Goal: Task Accomplishment & Management: Use online tool/utility

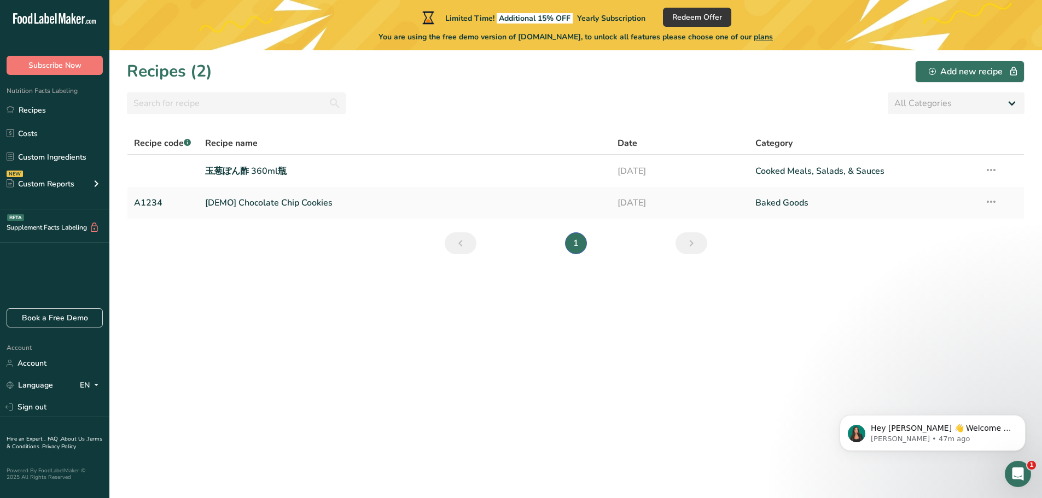
drag, startPoint x: 0, startPoint y: 0, endPoint x: 402, endPoint y: 135, distance: 423.5
click at [402, 135] on th "Recipe name" at bounding box center [405, 143] width 413 height 23
click at [415, 135] on th "Recipe name" at bounding box center [405, 143] width 413 height 23
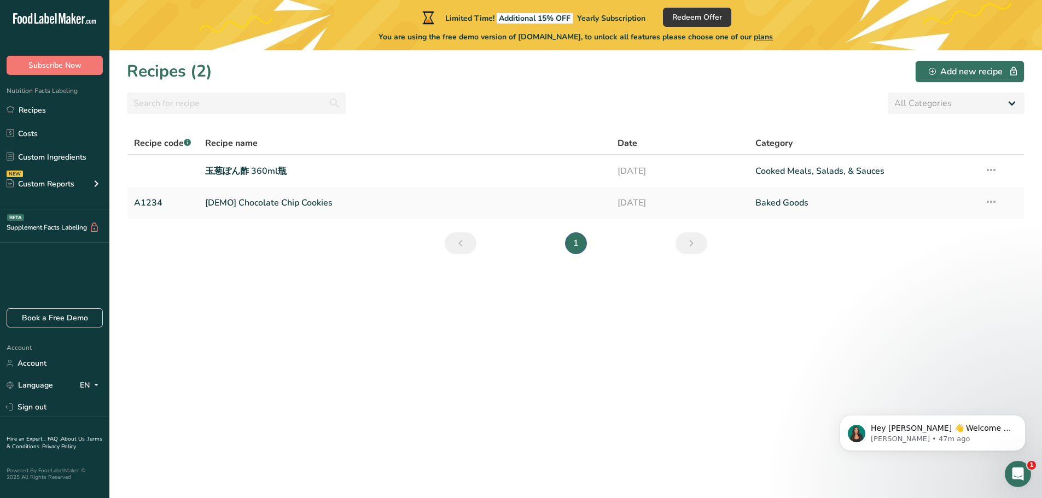
click at [413, 134] on th "Recipe name" at bounding box center [405, 143] width 413 height 23
click at [446, 134] on th "Recipe name" at bounding box center [405, 143] width 413 height 23
click at [991, 166] on icon at bounding box center [991, 170] width 13 height 20
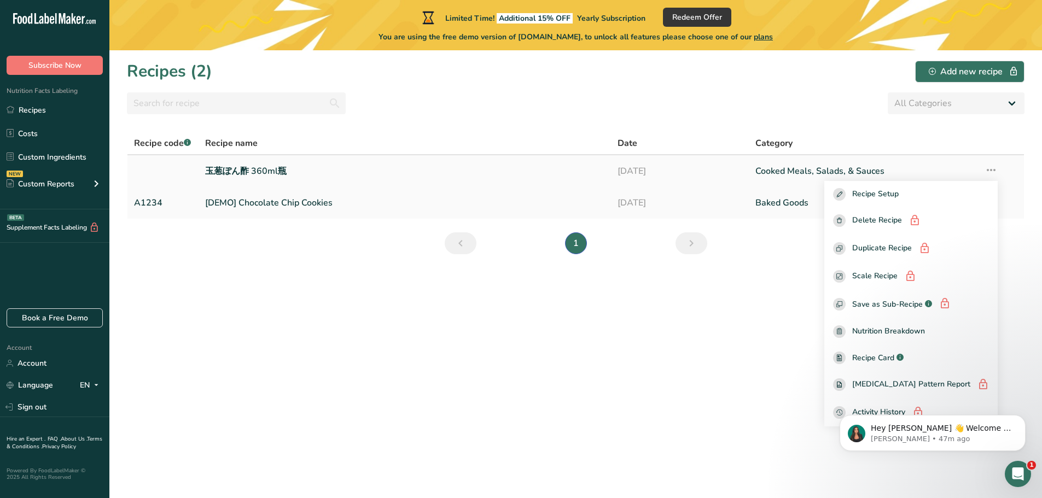
click at [828, 181] on link "Cooked Meals, Salads, & Sauces" at bounding box center [864, 171] width 216 height 23
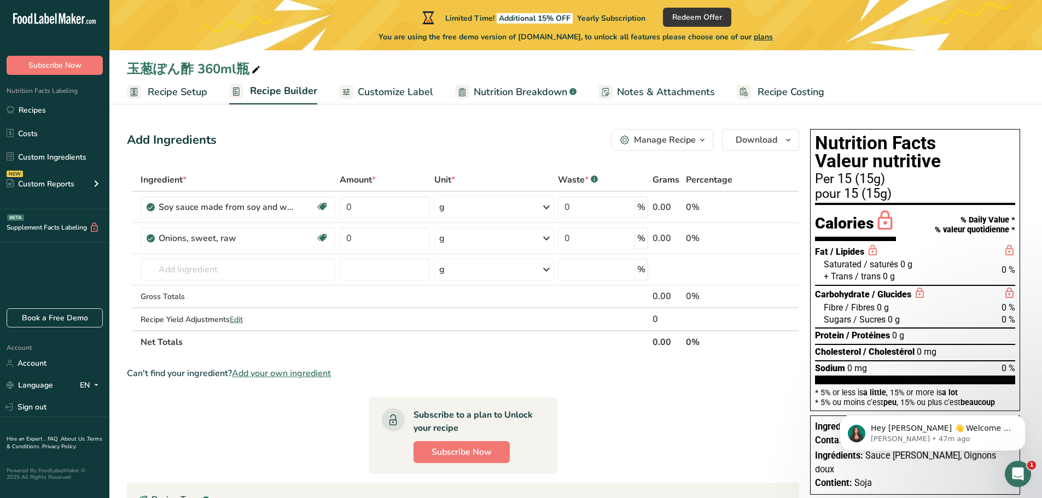
click at [323, 145] on div "Add Ingredients Manage Recipe Delete Recipe Duplicate Recipe Scale Recipe Save …" at bounding box center [463, 140] width 672 height 22
click at [342, 144] on div "Add Ingredients Manage Recipe Delete Recipe Duplicate Recipe Scale Recipe Save …" at bounding box center [463, 140] width 672 height 22
click at [330, 140] on div "Add Ingredients Manage Recipe Delete Recipe Duplicate Recipe Scale Recipe Save …" at bounding box center [463, 140] width 672 height 22
drag, startPoint x: 330, startPoint y: 140, endPoint x: 312, endPoint y: 141, distance: 18.6
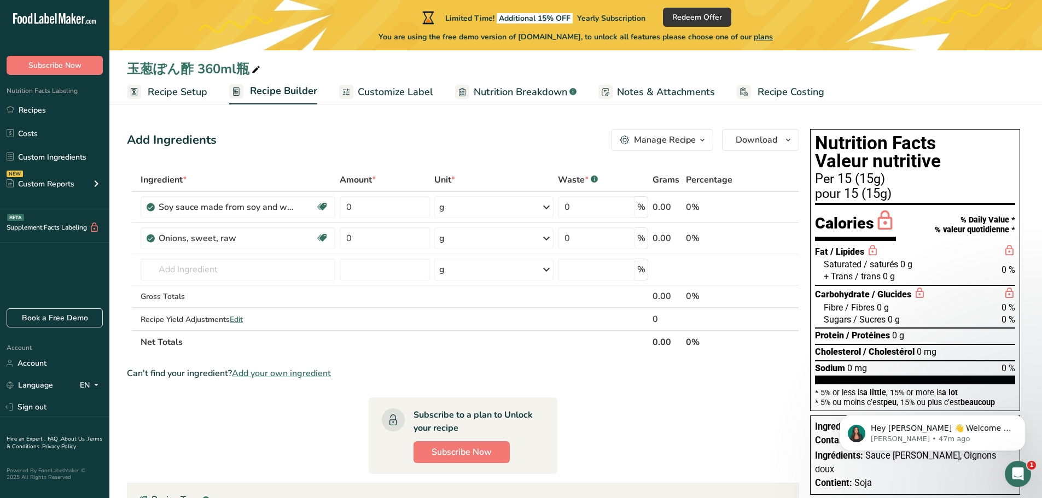
click at [312, 141] on div "Add Ingredients Manage Recipe Delete Recipe Duplicate Recipe Scale Recipe Save …" at bounding box center [463, 140] width 672 height 22
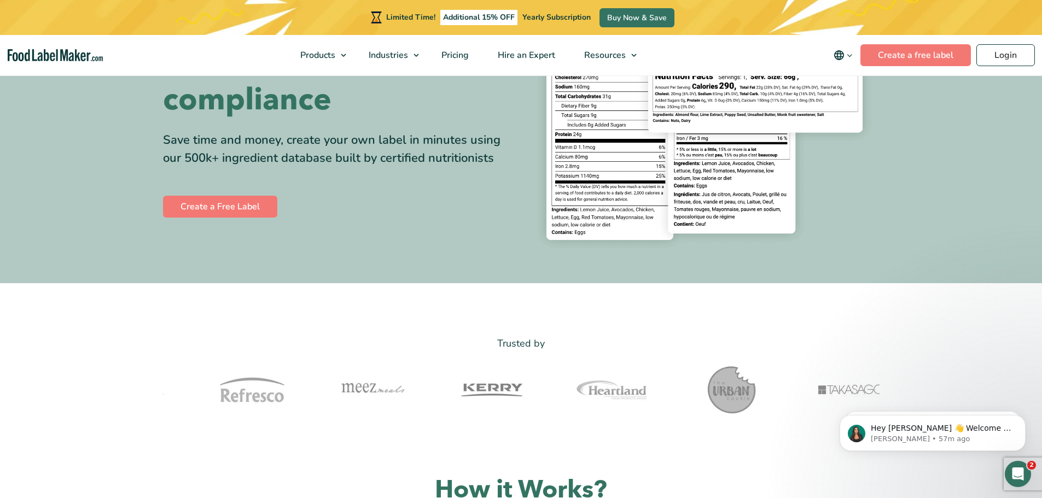
scroll to position [164, 0]
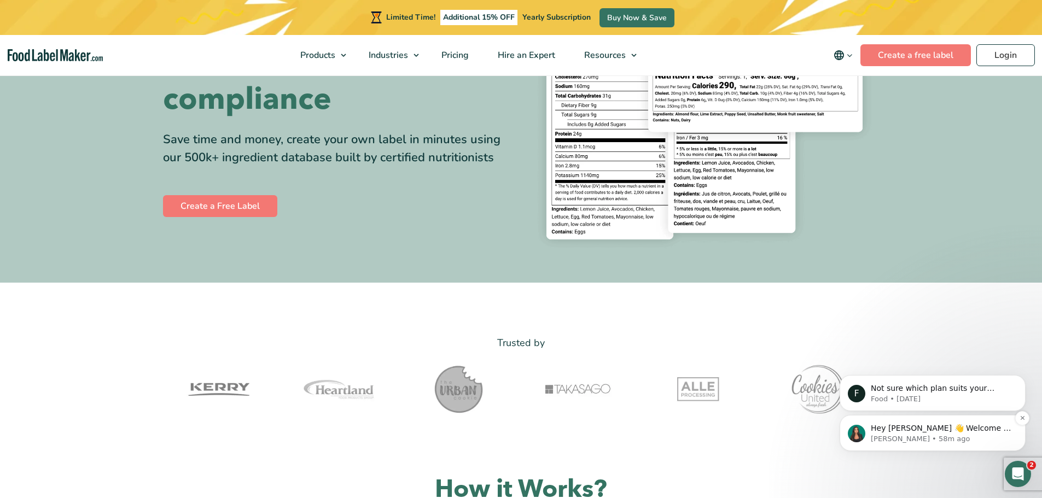
click at [885, 418] on div "Hey [PERSON_NAME] 👋 Welcome to Food Label Maker🙌 Take a look around! If you hav…" at bounding box center [933, 433] width 186 height 36
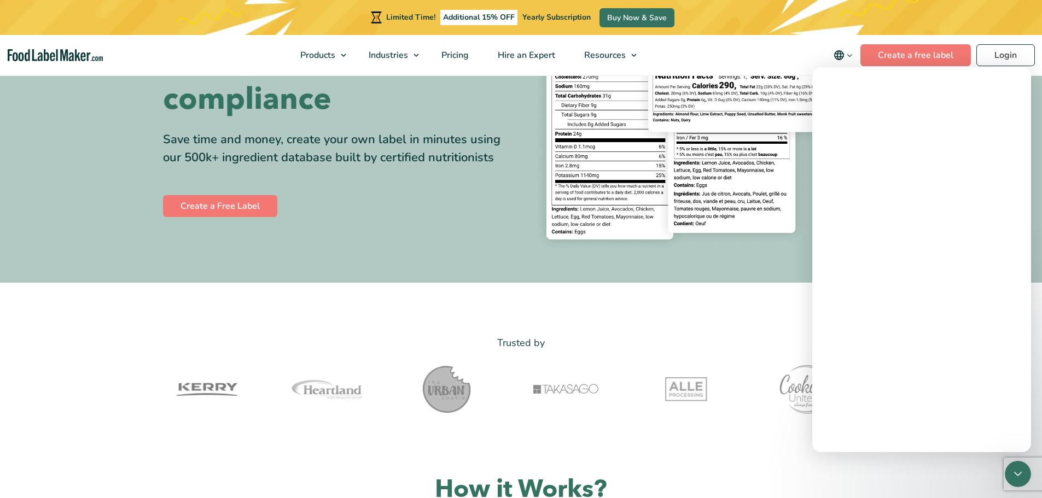
scroll to position [0, 0]
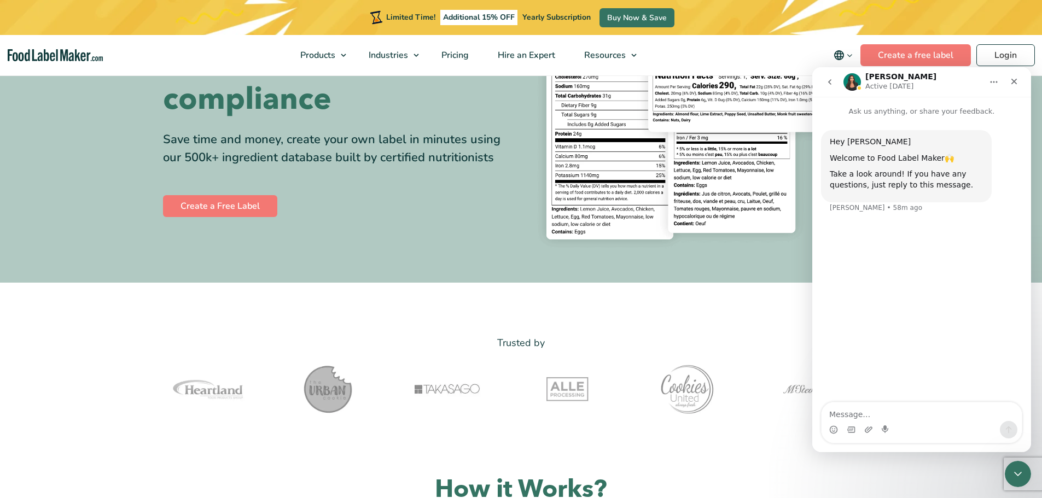
click at [829, 86] on icon "go back" at bounding box center [830, 82] width 9 height 9
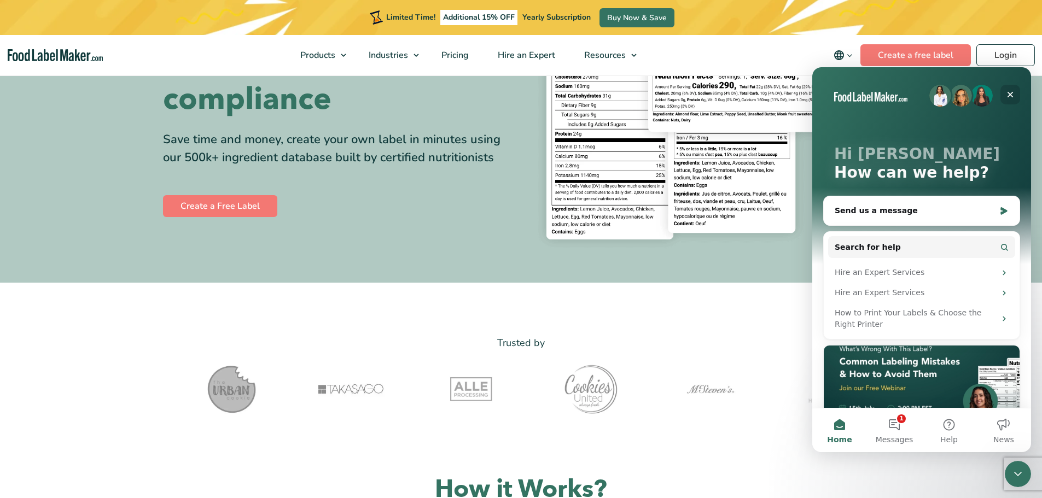
click at [1012, 94] on icon "Close" at bounding box center [1011, 95] width 6 height 6
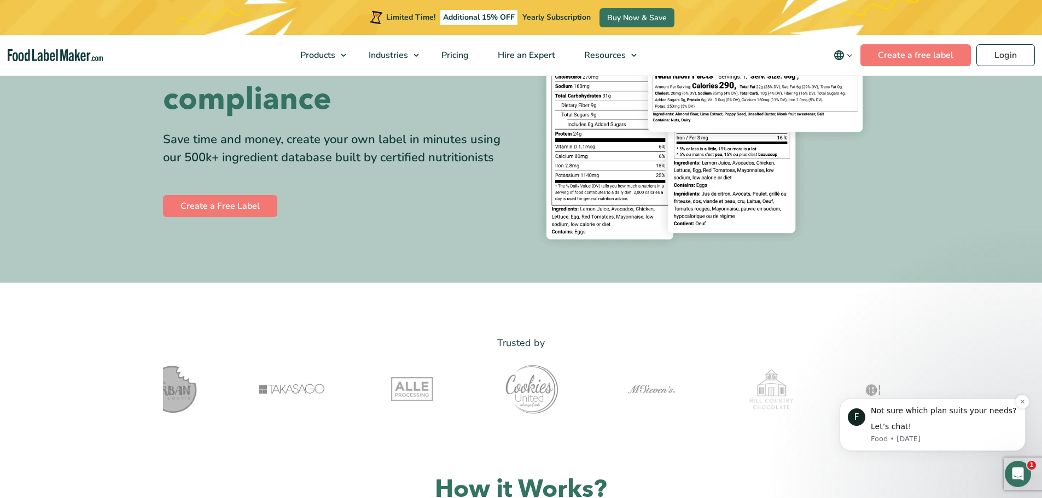
click at [917, 420] on div "Not sure which plan suits your needs? Let’s chat!" at bounding box center [944, 419] width 147 height 27
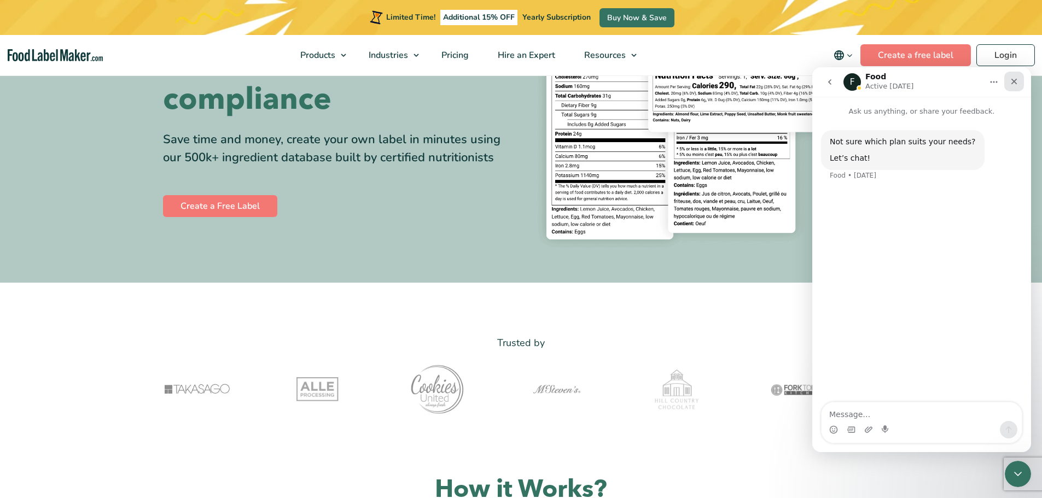
click at [1020, 82] on div "Close" at bounding box center [1014, 82] width 20 height 20
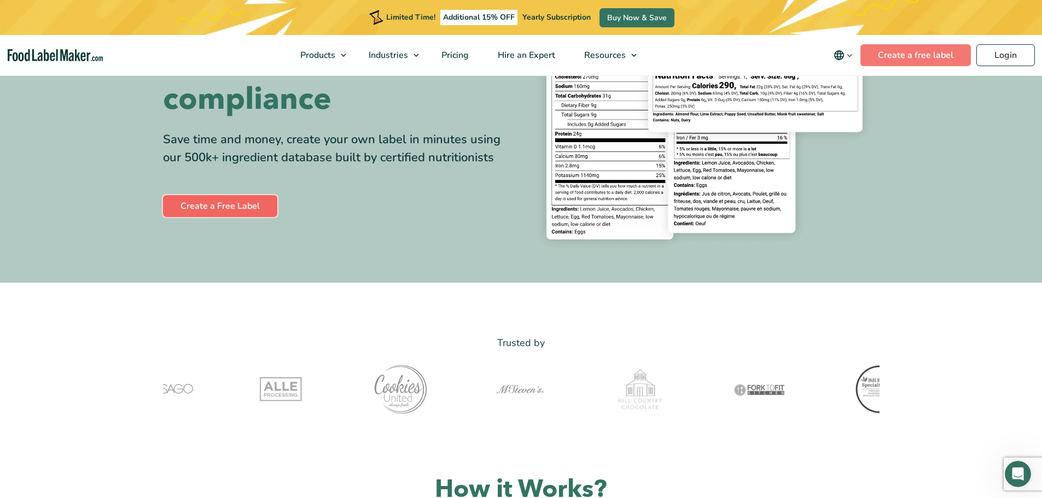
click at [224, 208] on link "Create a Free Label" at bounding box center [220, 206] width 114 height 22
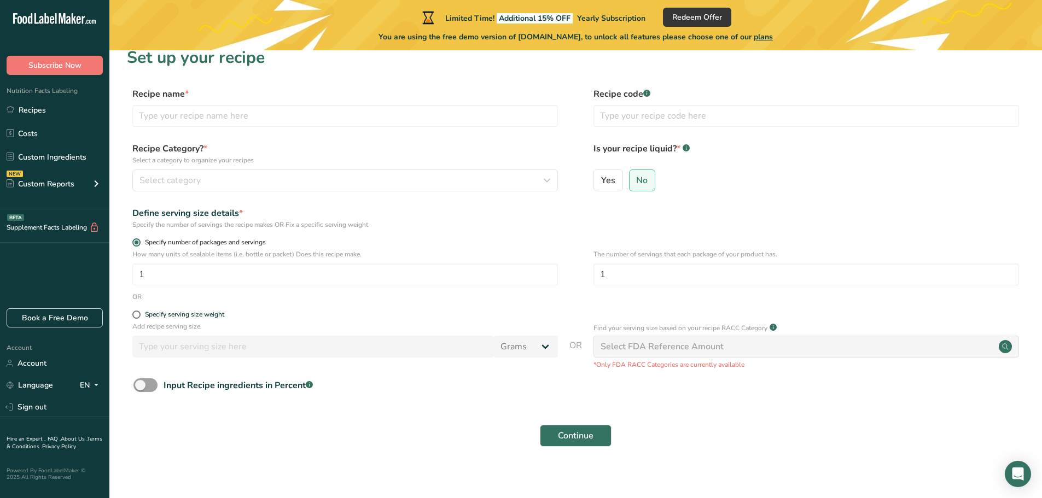
scroll to position [21, 0]
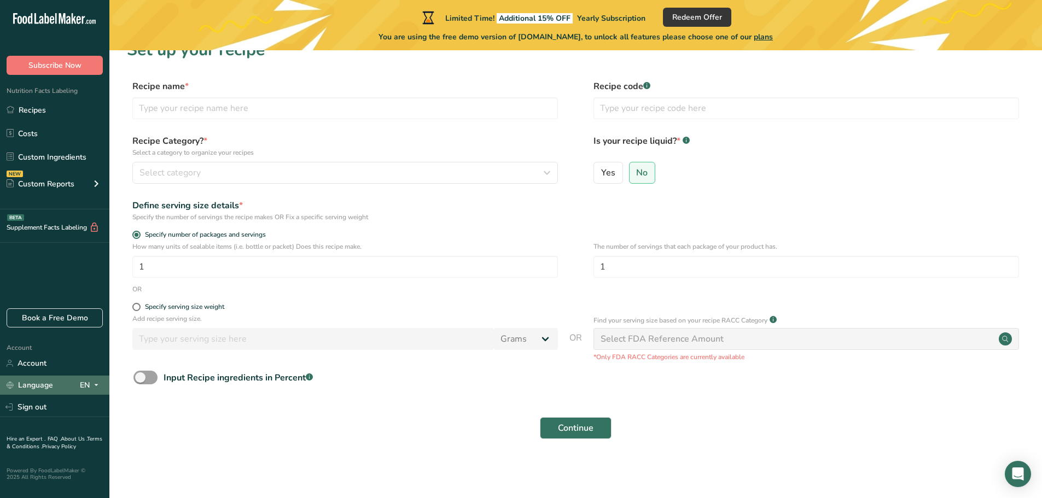
click at [89, 385] on div "EN" at bounding box center [91, 385] width 23 height 13
click at [414, 380] on div "Input Recipe ingredients in Percent .a-a{fill:#347362;}.b-a{fill:#fff;}" at bounding box center [576, 382] width 898 height 22
